Goal: Transaction & Acquisition: Purchase product/service

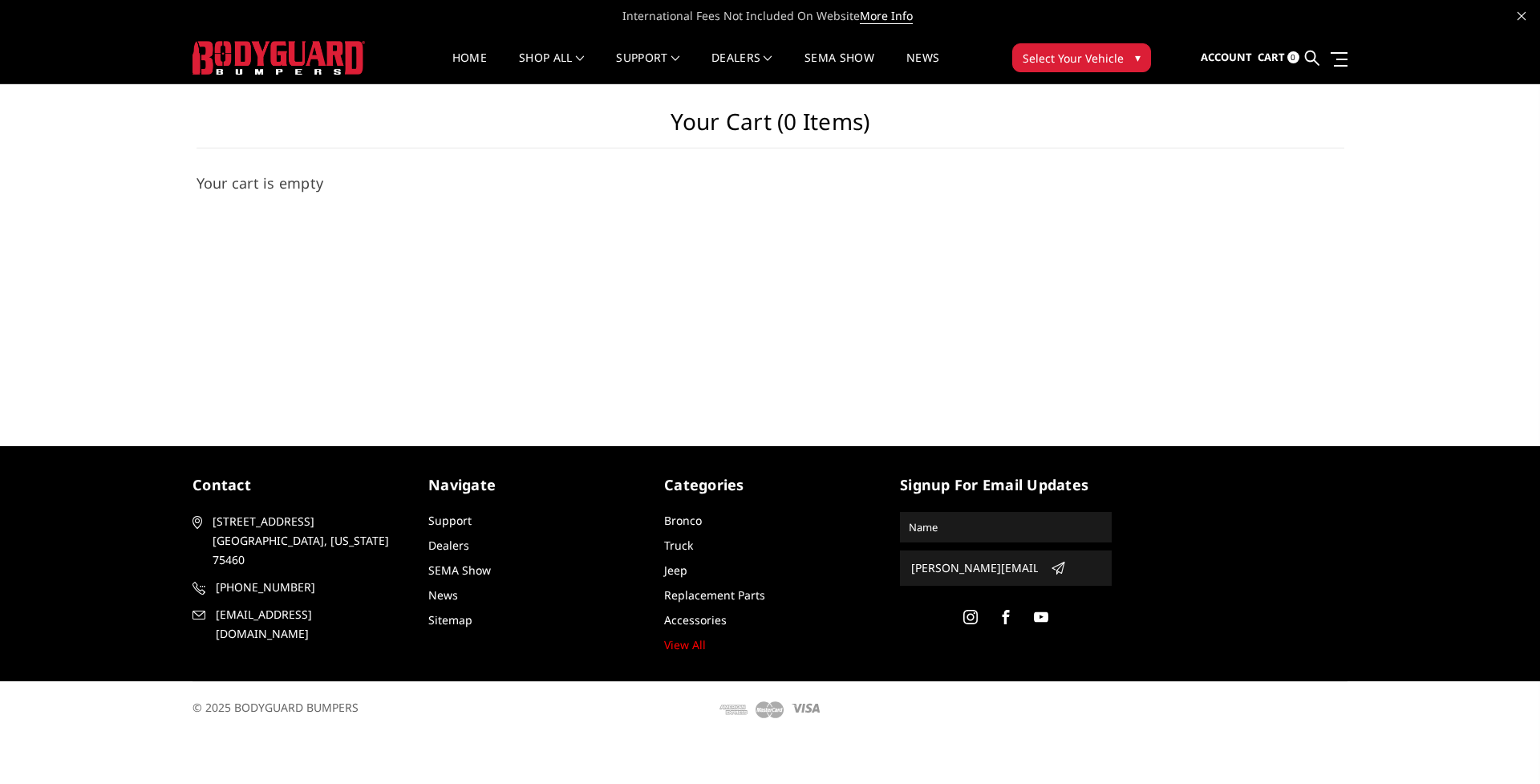
click at [1058, 56] on span "Select Your Vehicle" at bounding box center [1073, 57] width 102 height 16
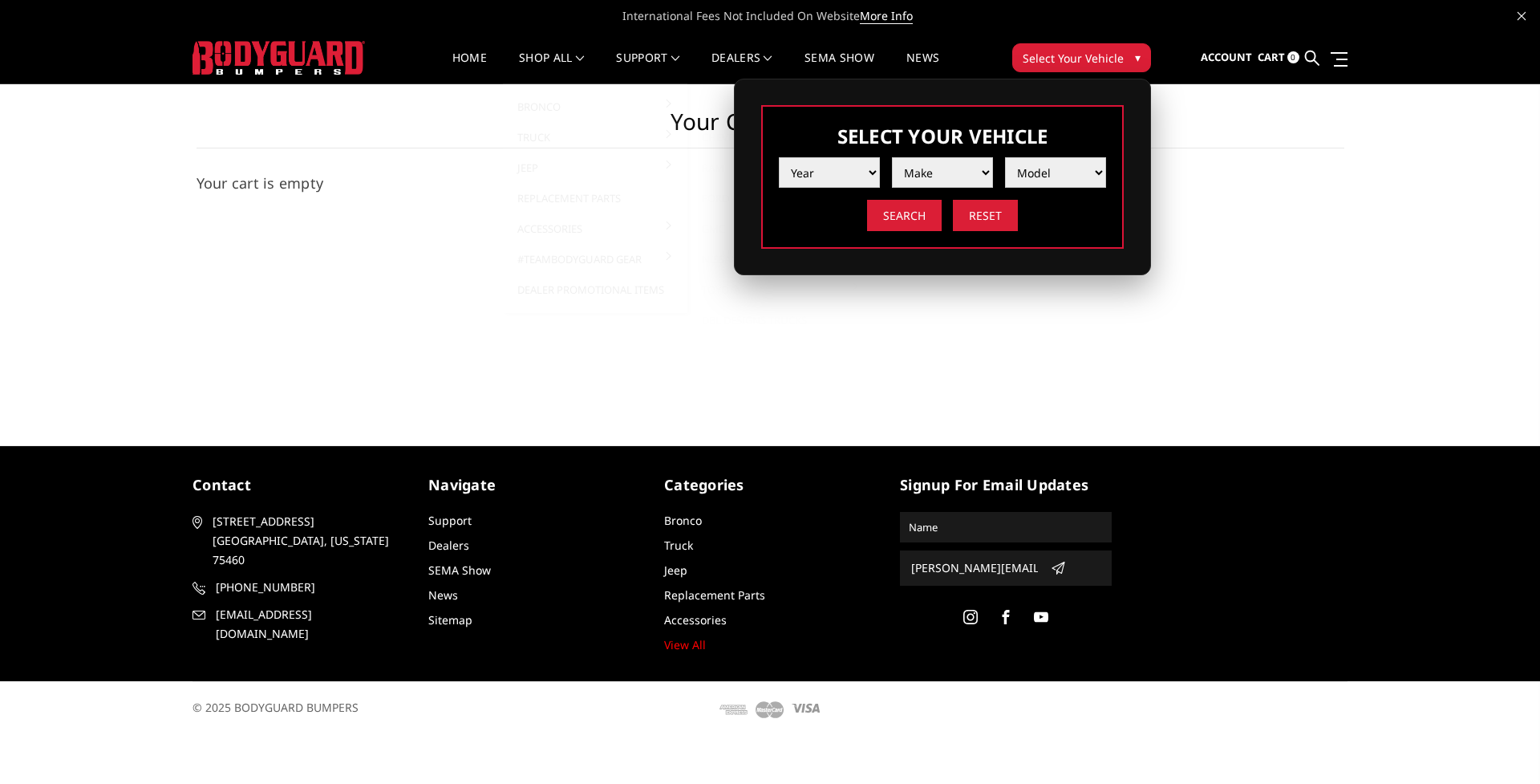
click at [1050, 332] on div "Your Cart (0 items) Your cart is empty × OK" at bounding box center [770, 245] width 1540 height 321
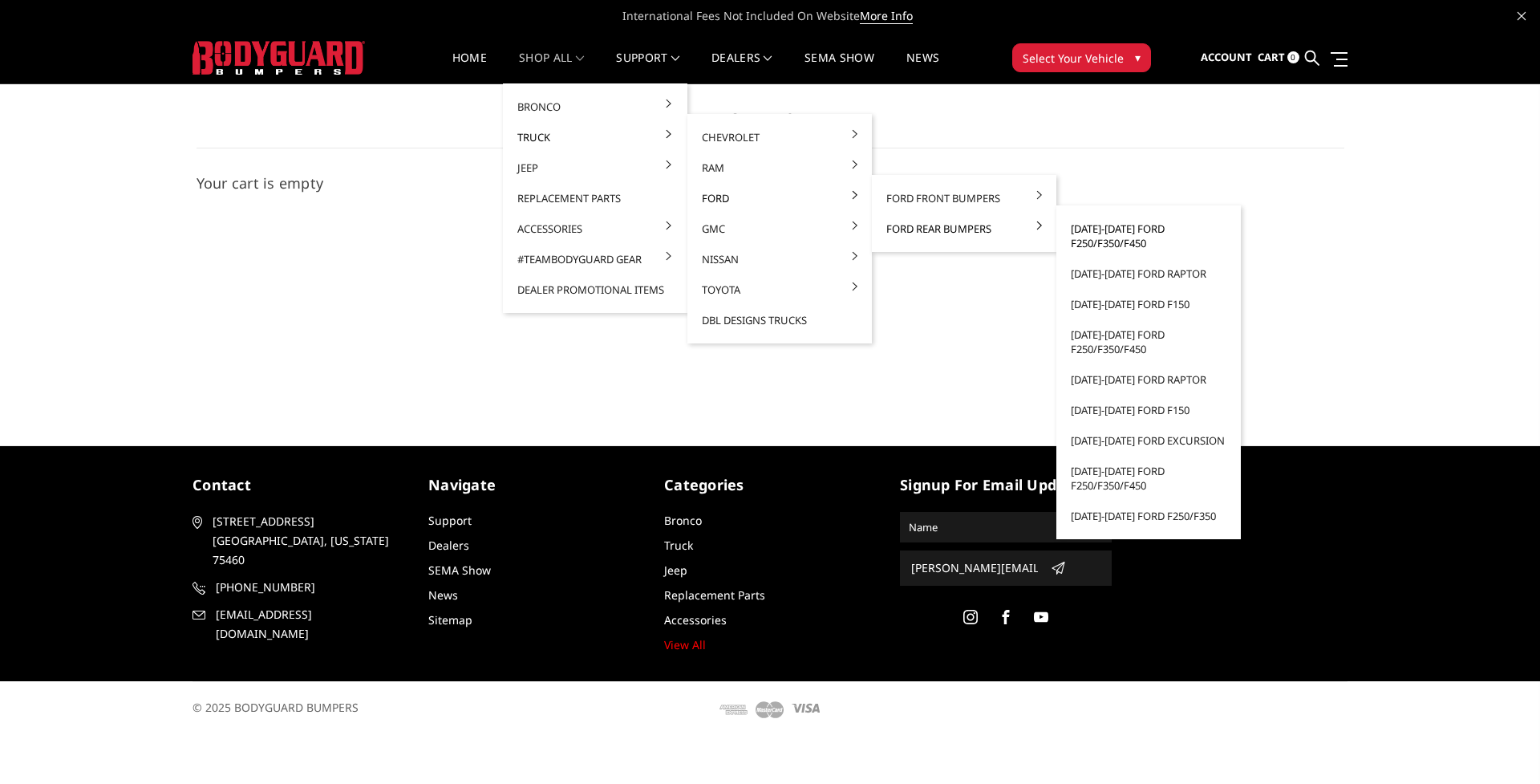
click at [1091, 244] on link "[DATE]-[DATE] Ford F250/F350/F450" at bounding box center [1148, 236] width 172 height 44
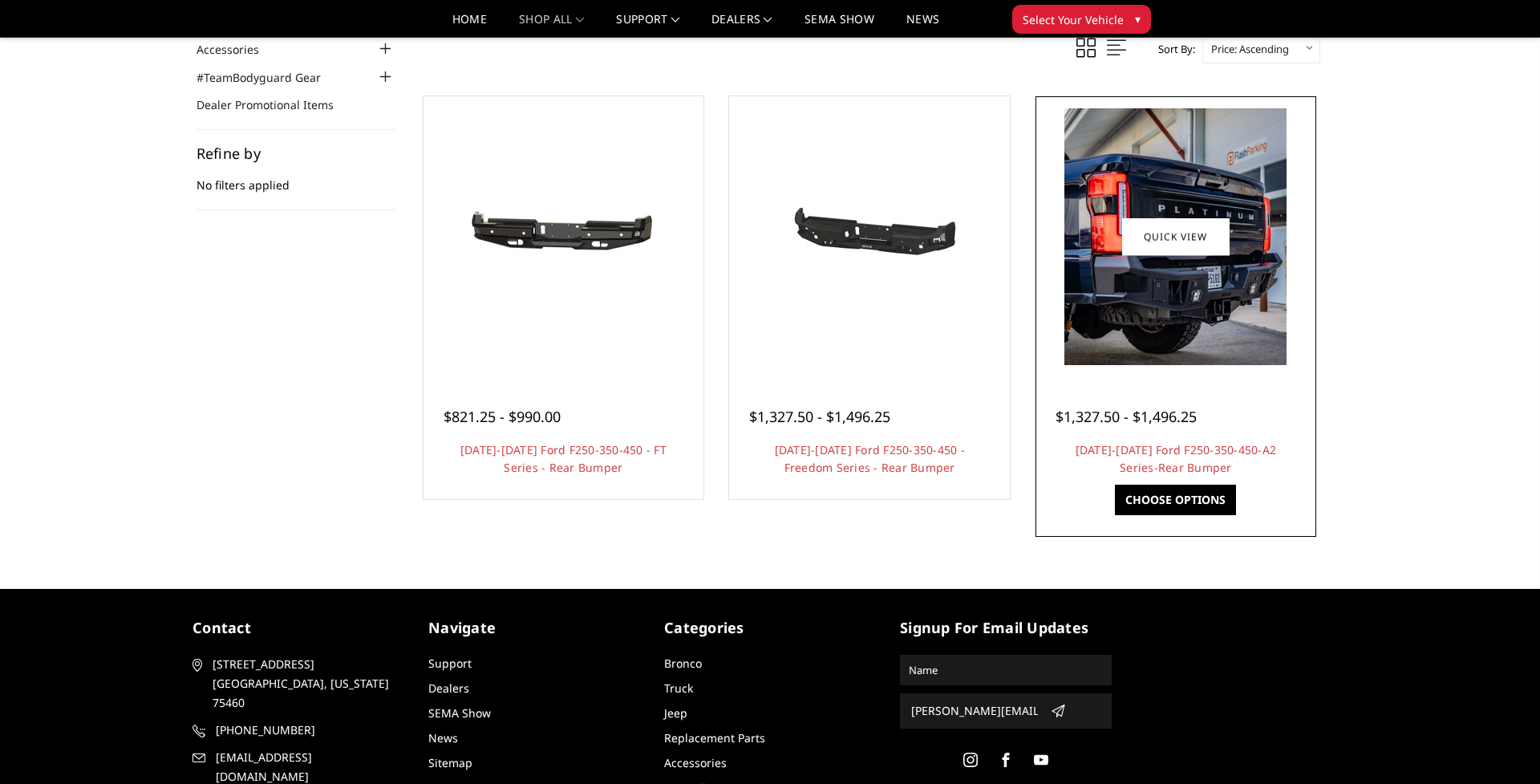
scroll to position [197, 0]
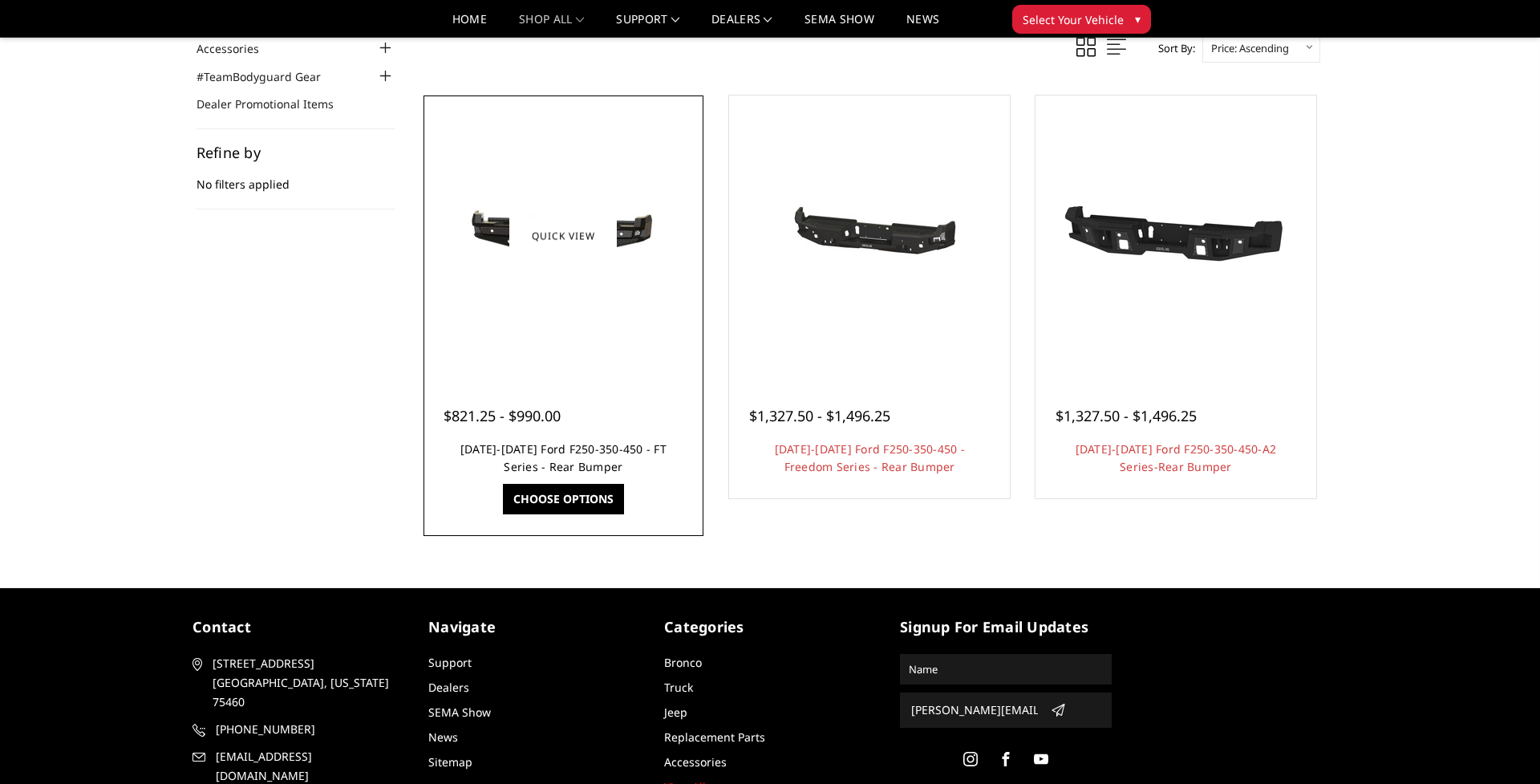
click at [545, 459] on link "[DATE]-[DATE] Ford F250-350-450 - FT Series - Rear Bumper" at bounding box center [563, 457] width 206 height 33
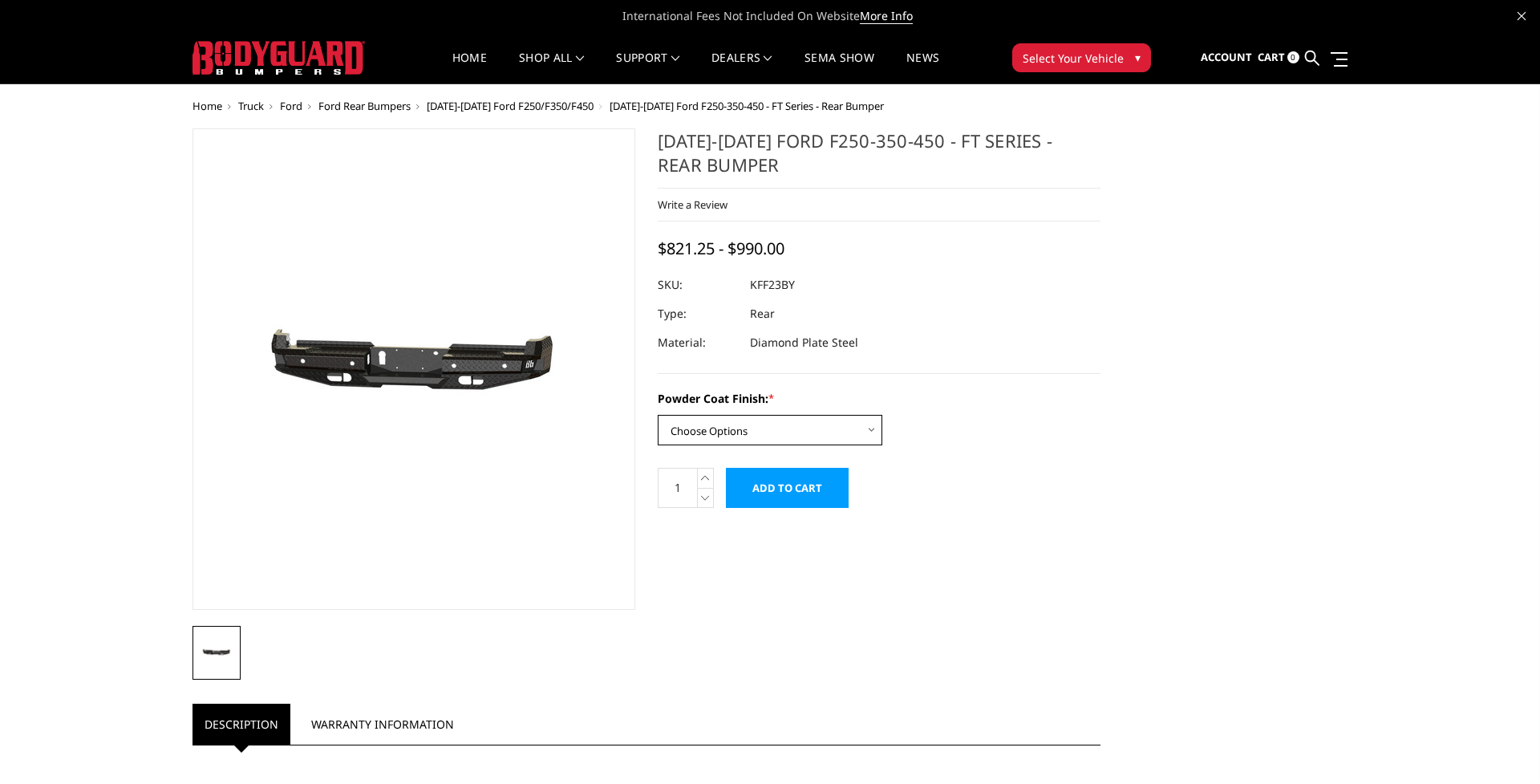
select select "3421"
click at [1010, 495] on form "Powder Coat Finish: * Choose Options Bare Metal Gloss Black Powder Coat Texture…" at bounding box center [879, 449] width 443 height 118
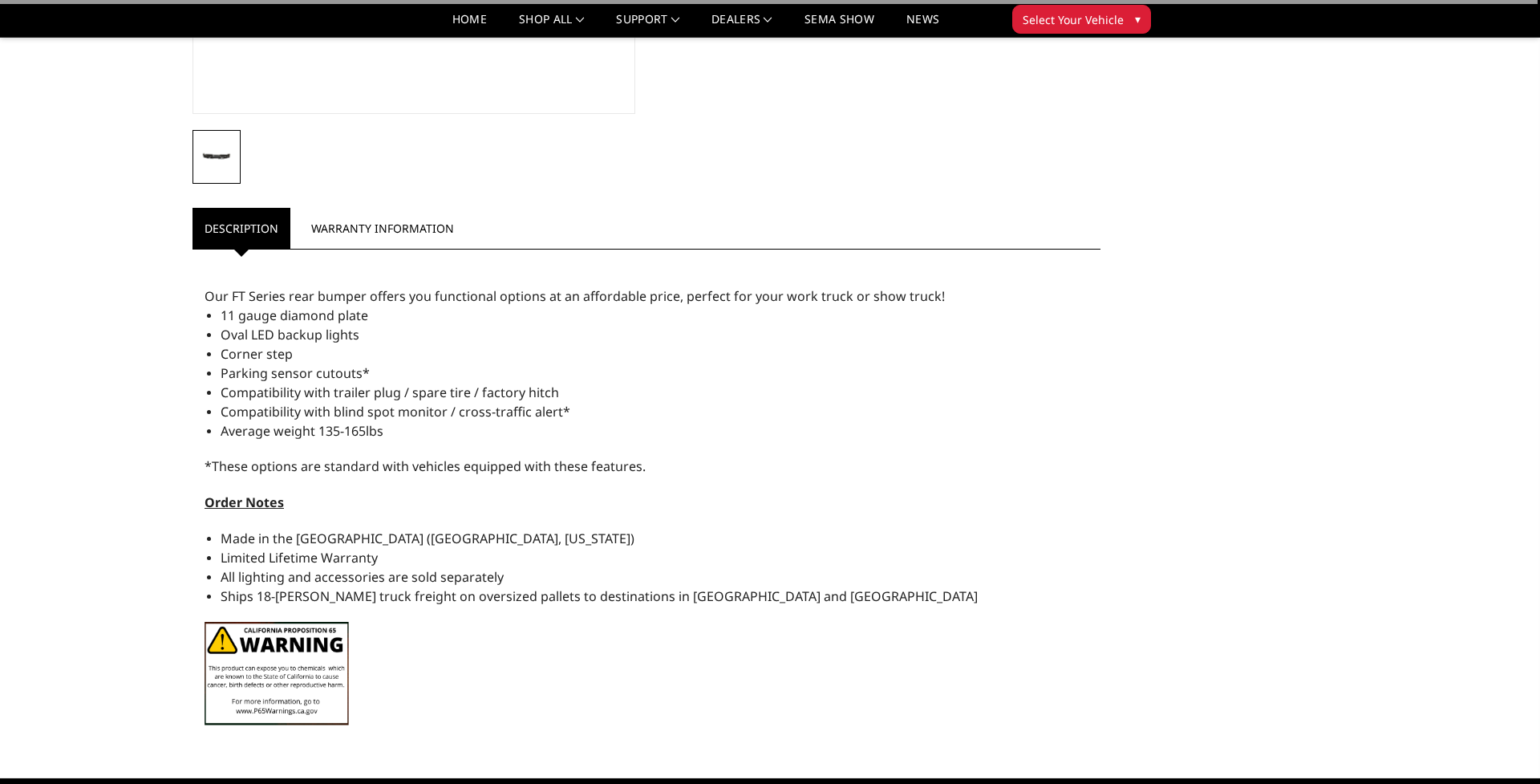
scroll to position [449, 0]
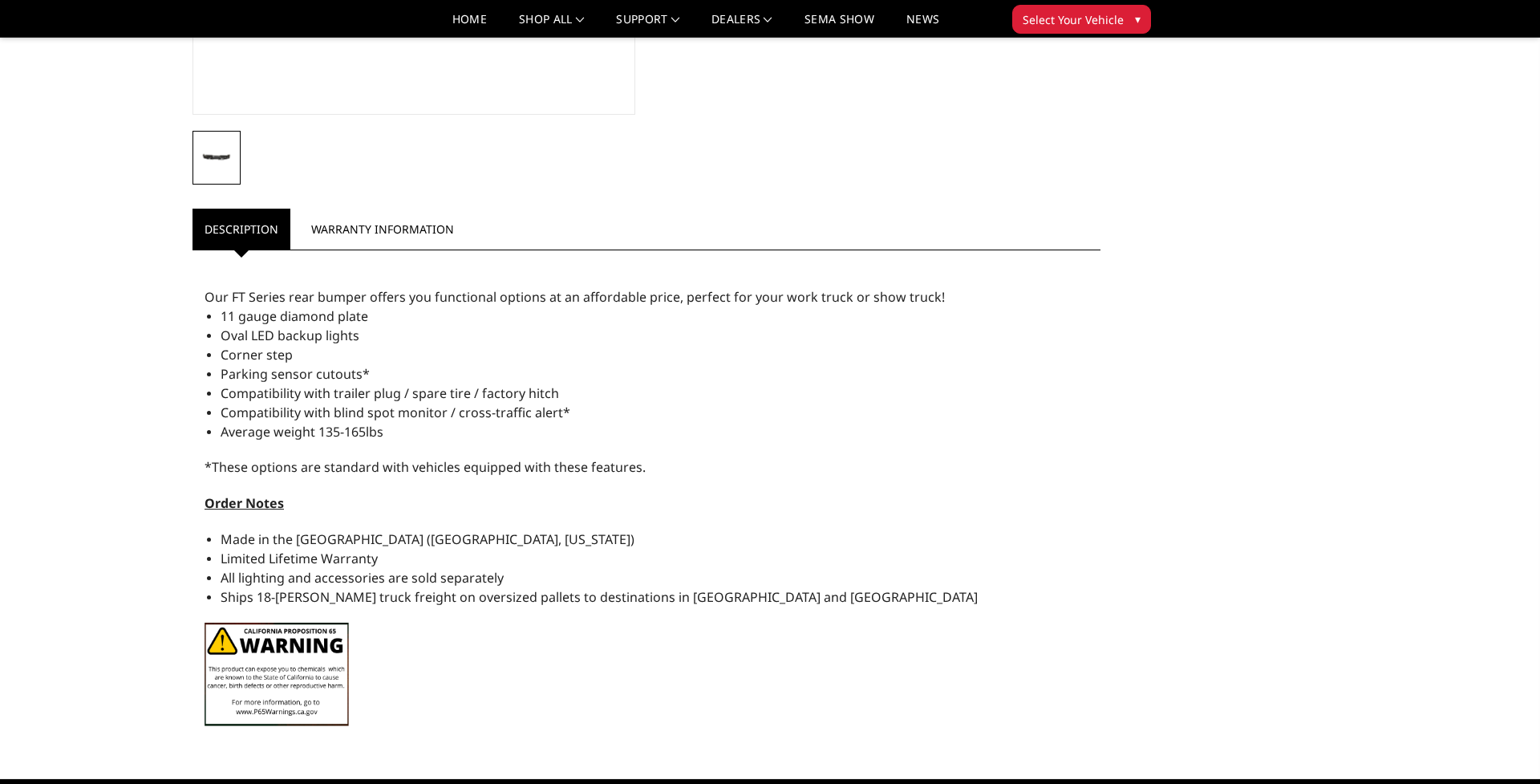
click at [71, 398] on div "Home Truck [PERSON_NAME] Rear Bumpers [DATE]-[DATE] Ford F250/F350/F450 [DATE]-…" at bounding box center [770, 172] width 1540 height 1133
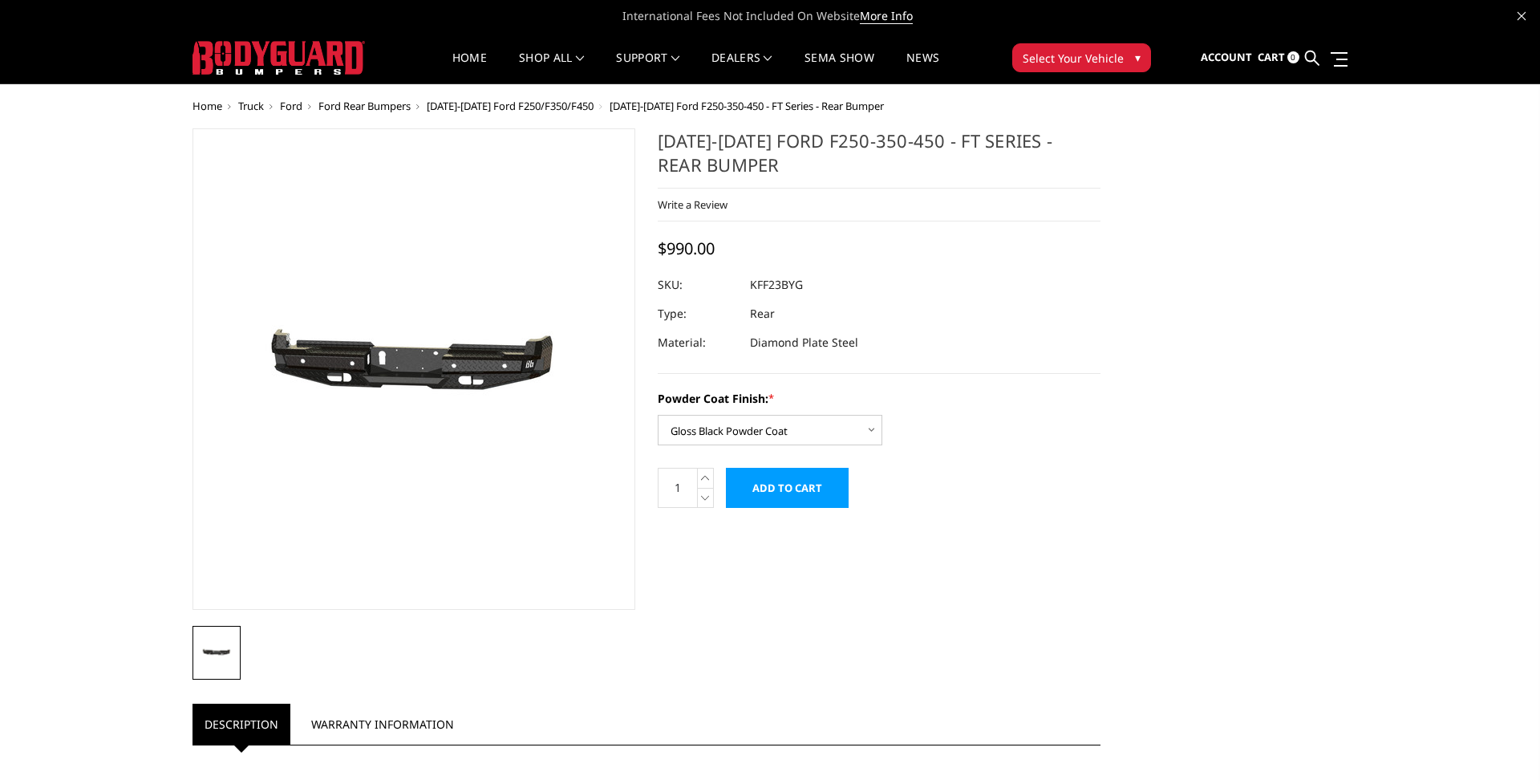
scroll to position [0, 0]
click at [136, 425] on div "Home Truck [PERSON_NAME] Rear Bumpers [DATE]-[DATE] Ford F250/F350/F450 [DATE]-…" at bounding box center [770, 667] width 1540 height 1133
click at [1520, 15] on icon at bounding box center [1522, 15] width 8 height 8
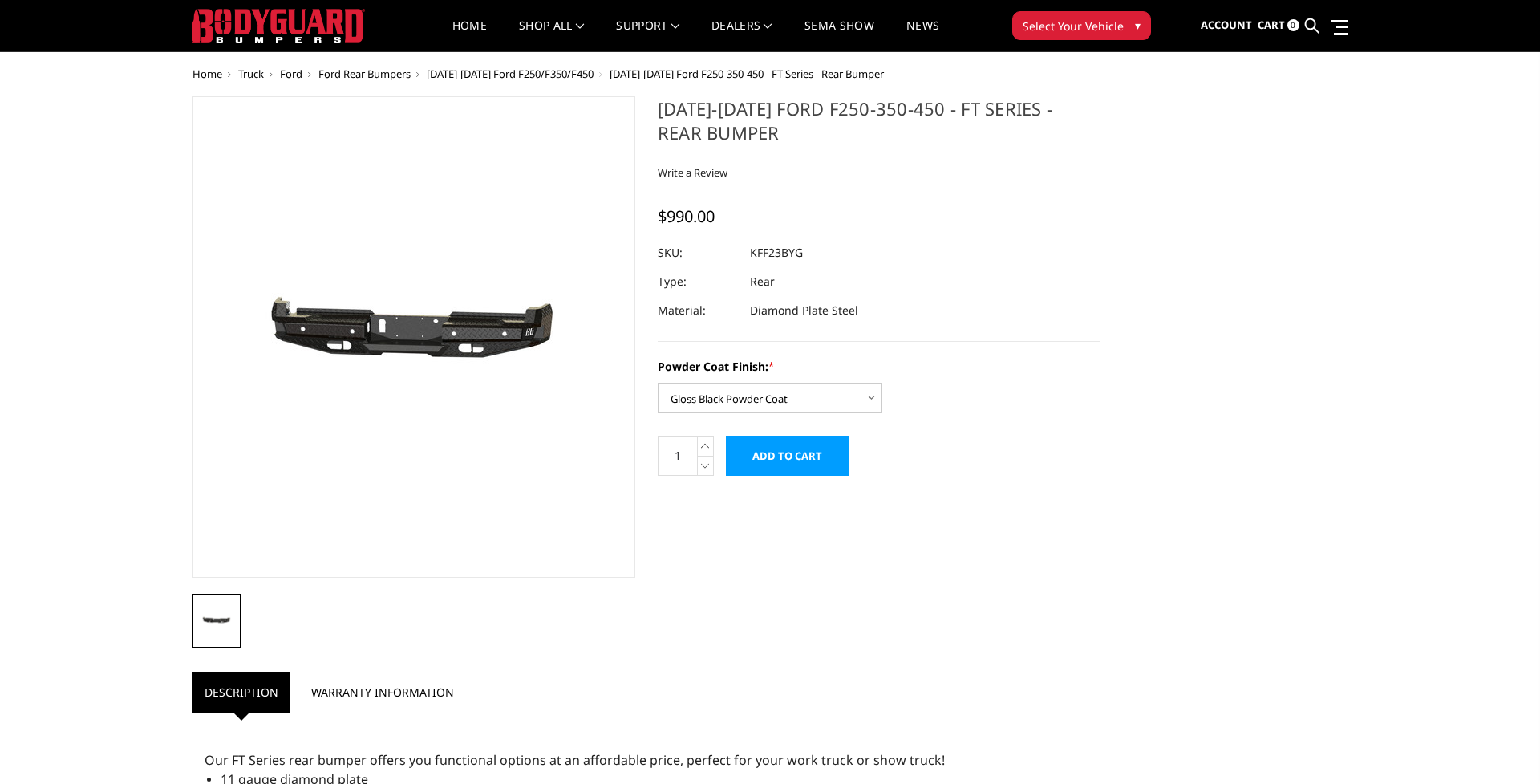
click at [1435, 2] on header "International Fees Not Included On Website More Info Home shop all Bronco [DATE…" at bounding box center [770, 26] width 1540 height 52
click at [1208, 407] on div "[DATE]-[DATE] Ford F250-350-450 - FT Series - Rear Bumper Write a Review Write …" at bounding box center [770, 649] width 1177 height 1104
